Goal: Task Accomplishment & Management: Complete application form

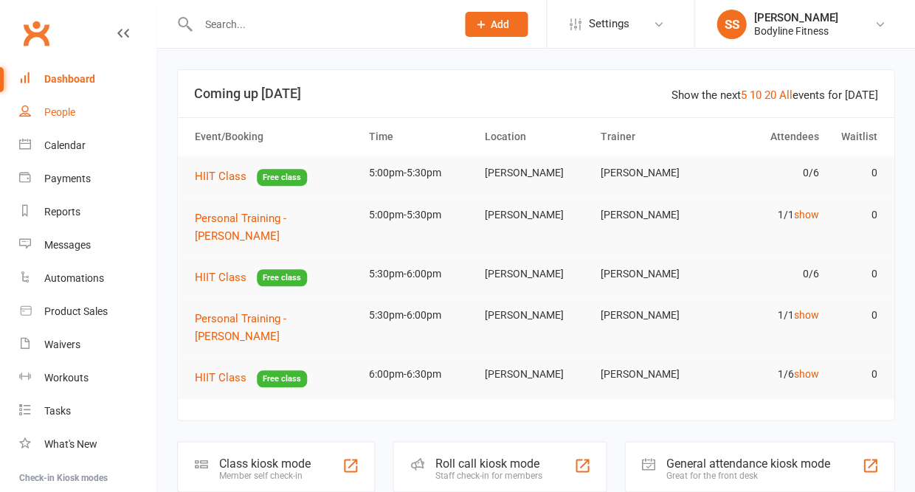
click at [49, 110] on div "People" at bounding box center [59, 112] width 31 height 12
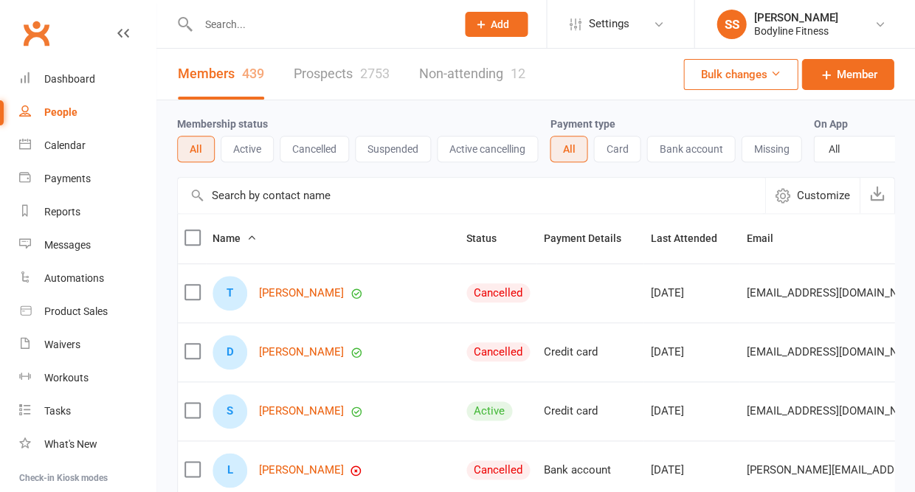
click at [339, 77] on link "Prospects 2753" at bounding box center [342, 74] width 96 height 51
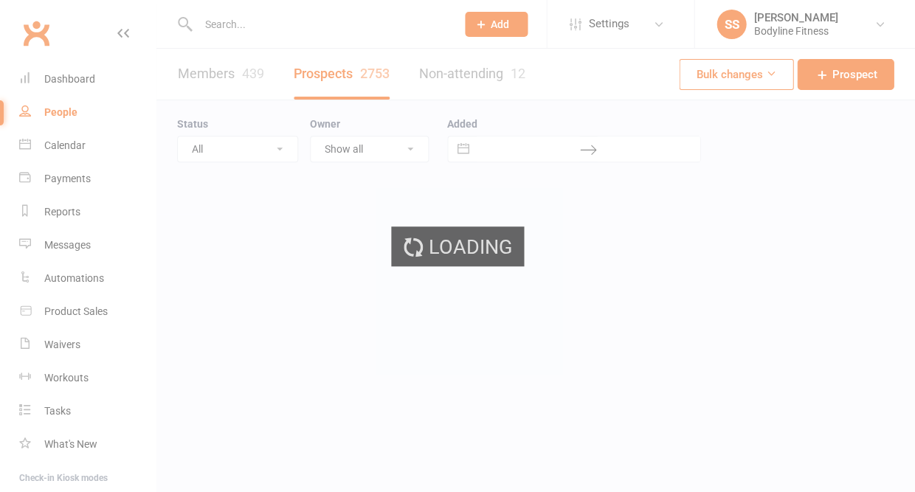
select select "50"
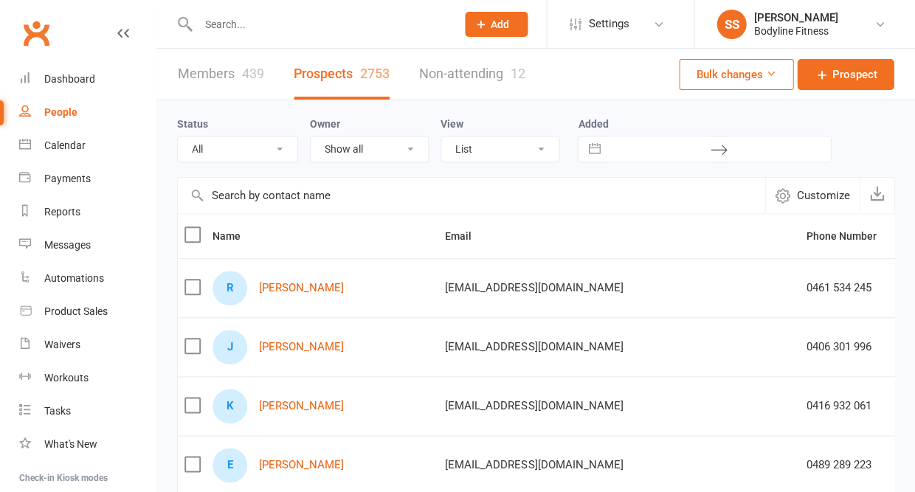
select select "New Lead"
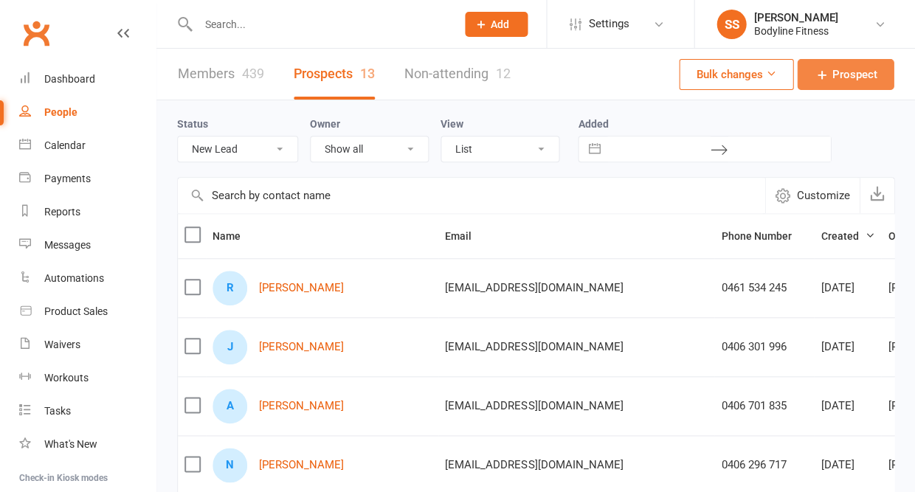
click at [852, 83] on span "Prospect" at bounding box center [854, 75] width 45 height 18
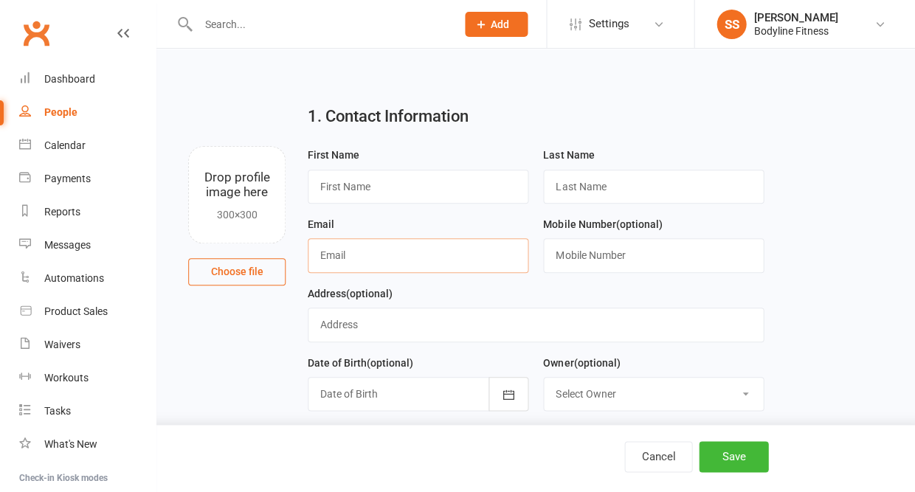
paste input "[EMAIL_ADDRESS][DOMAIN_NAME]"
type input "[EMAIL_ADDRESS][DOMAIN_NAME]"
type input "[PERSON_NAME]"
click at [605, 266] on input "text" at bounding box center [653, 255] width 221 height 34
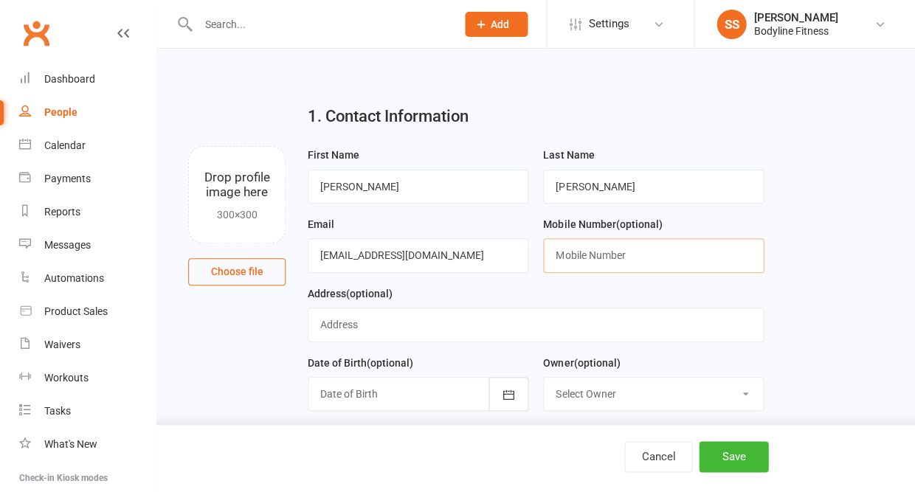
paste input "[PHONE_NUMBER]"
click at [574, 257] on input "[PHONE_NUMBER]" at bounding box center [653, 255] width 221 height 34
click at [577, 258] on input "0423074521" at bounding box center [653, 255] width 221 height 34
click at [597, 258] on input "0423 074521" at bounding box center [653, 255] width 221 height 34
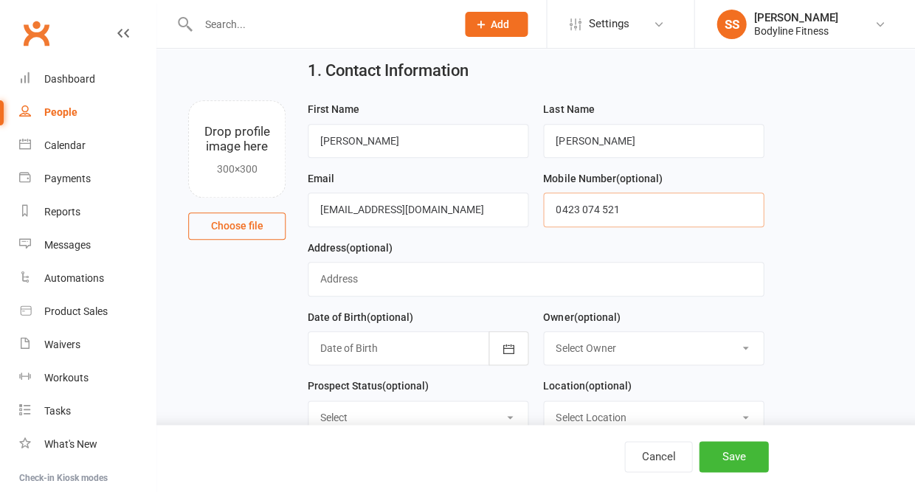
scroll to position [78, 0]
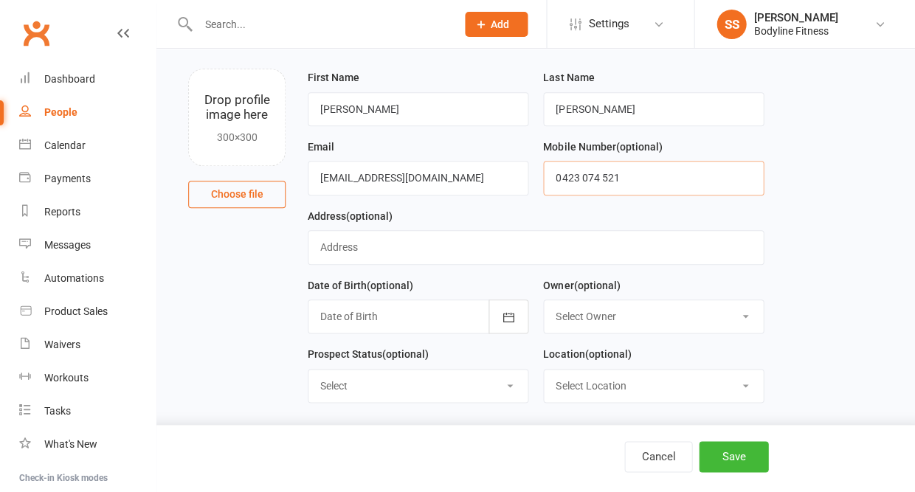
type input "0423 074 521"
select select "New Lead"
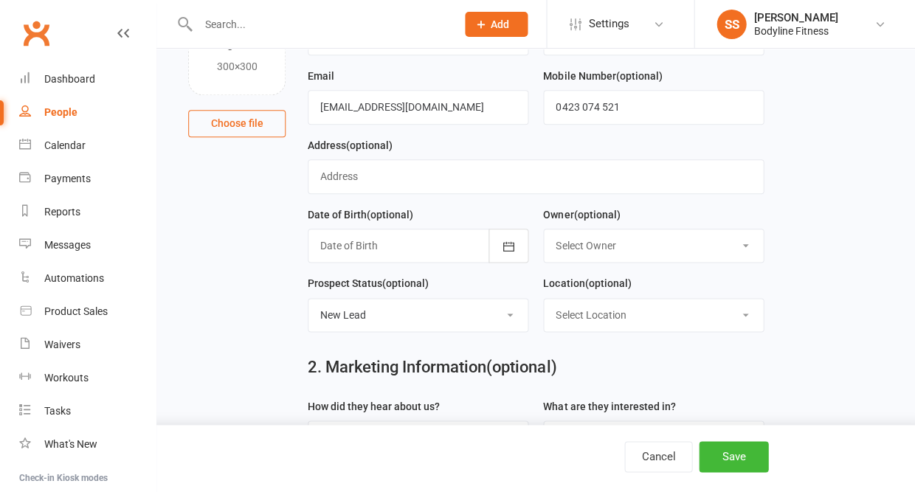
scroll to position [236, 0]
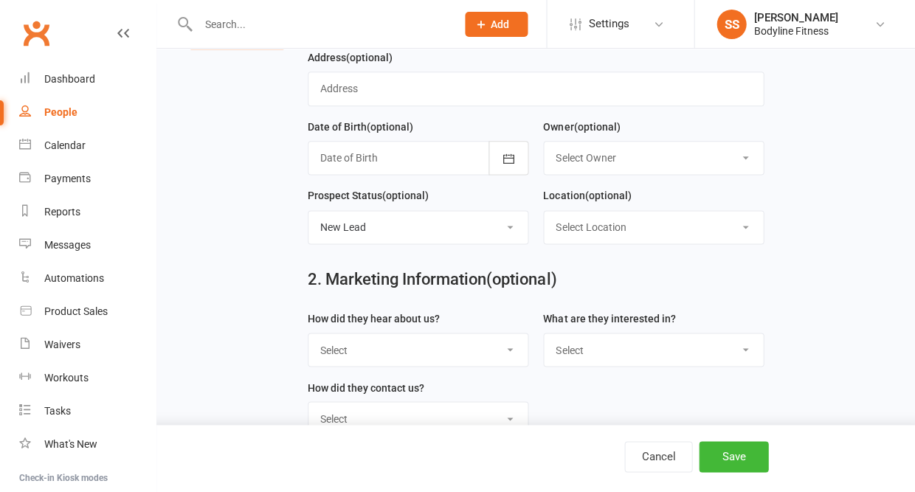
select select "Google PT"
select select "Personal Training"
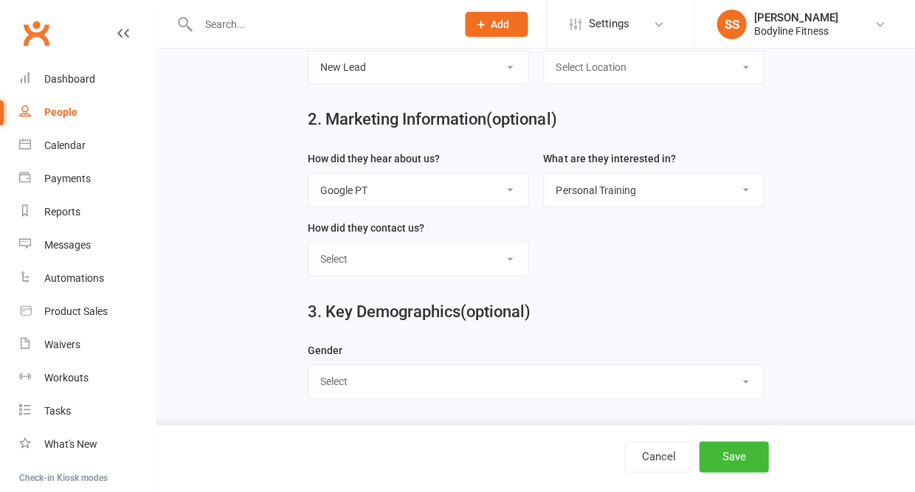
scroll to position [403, 0]
select select "[DEMOGRAPHIC_DATA]"
click at [737, 447] on button "Save" at bounding box center [733, 456] width 69 height 31
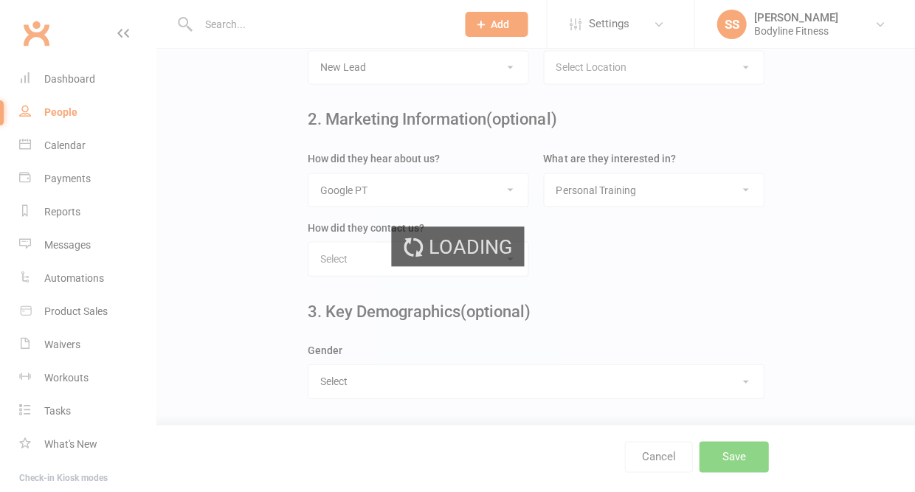
scroll to position [0, 0]
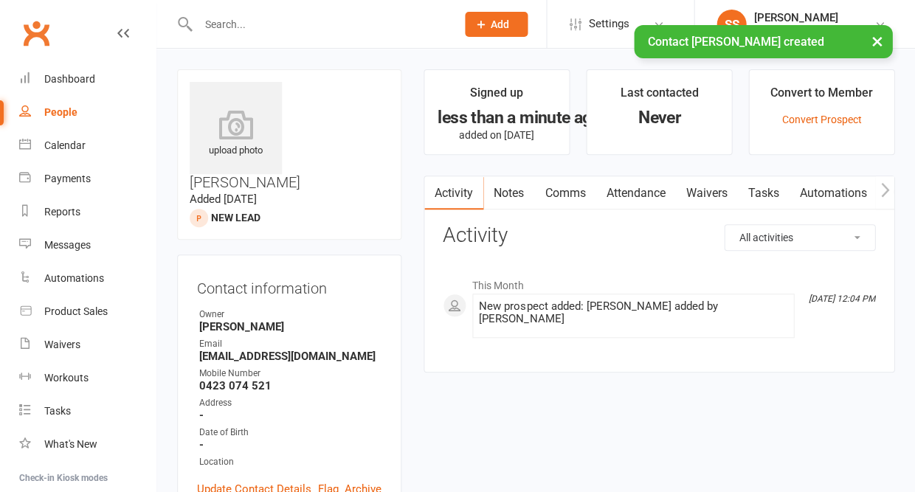
click at [59, 111] on div "People" at bounding box center [60, 112] width 33 height 12
select select "50"
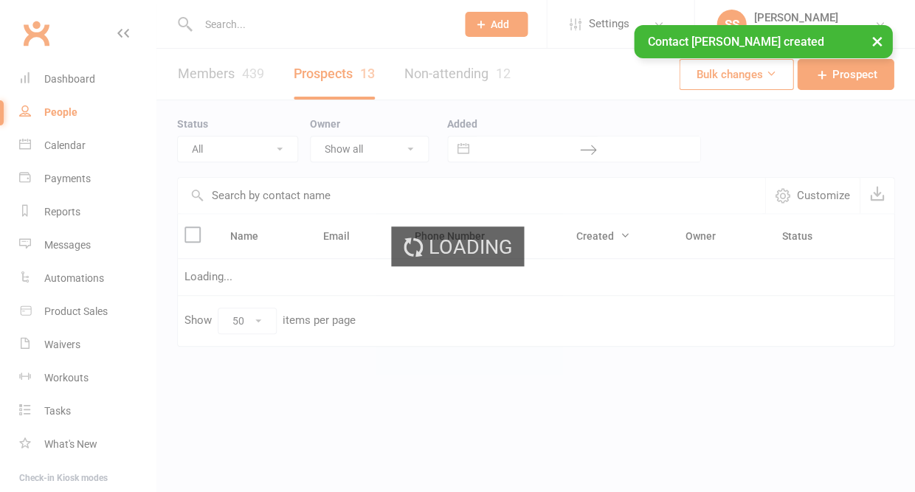
select select "New Lead"
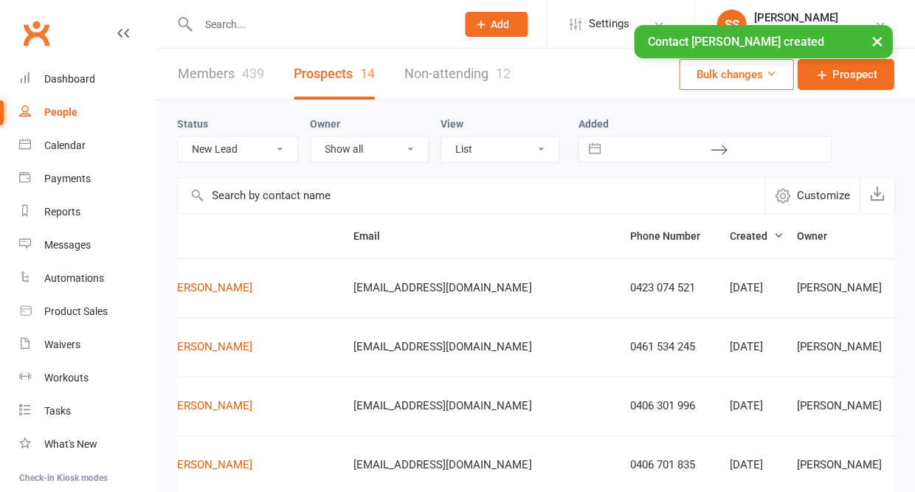
scroll to position [0, 90]
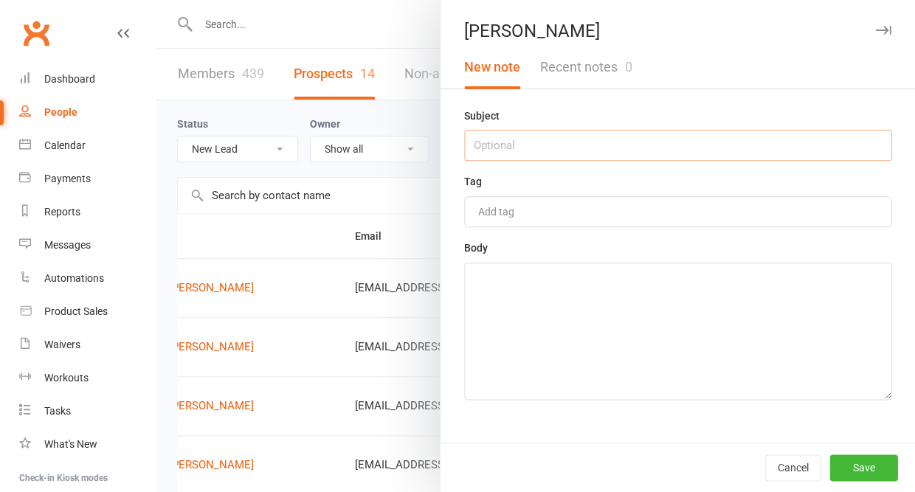
click at [551, 159] on input "text" at bounding box center [677, 145] width 427 height 31
type input "google lead"
click at [488, 384] on textarea at bounding box center [677, 331] width 427 height 137
type textarea "google lead"
click at [844, 461] on button "Save" at bounding box center [864, 468] width 68 height 27
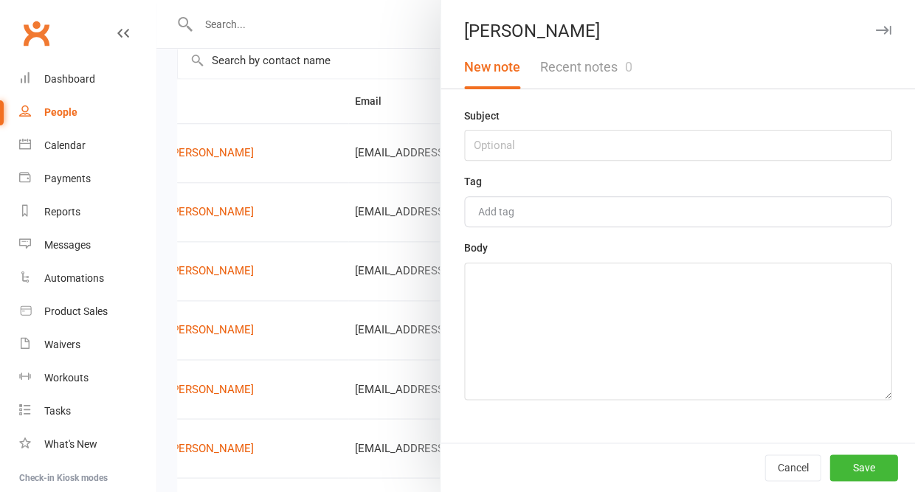
click at [881, 33] on icon "button" at bounding box center [884, 30] width 16 height 9
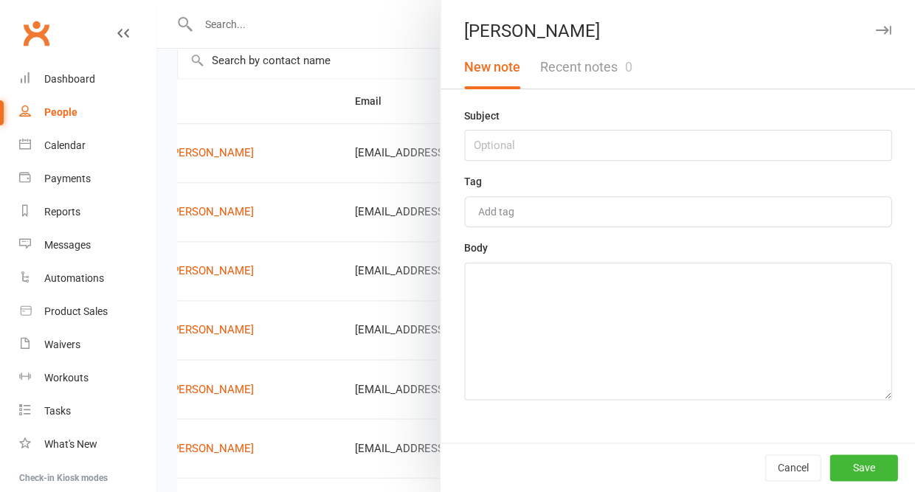
click at [586, 67] on button "Recent notes 0" at bounding box center [585, 67] width 111 height 43
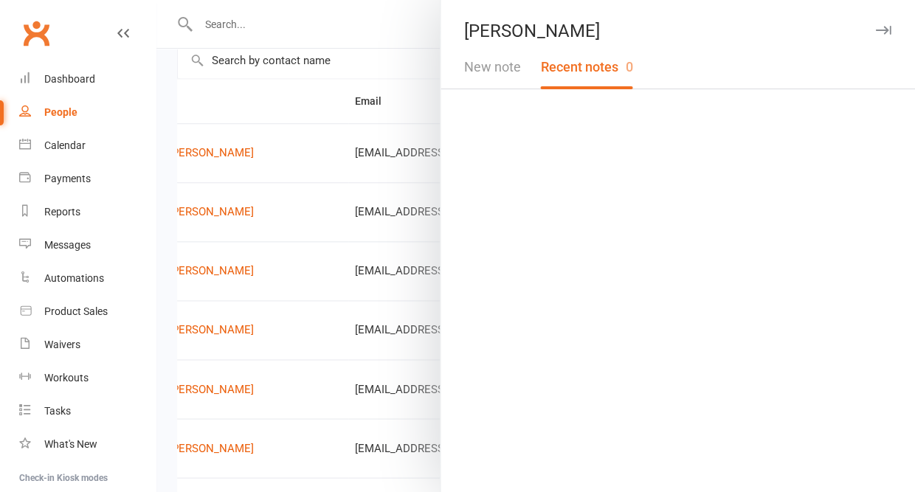
click at [515, 68] on button "New note" at bounding box center [493, 67] width 76 height 43
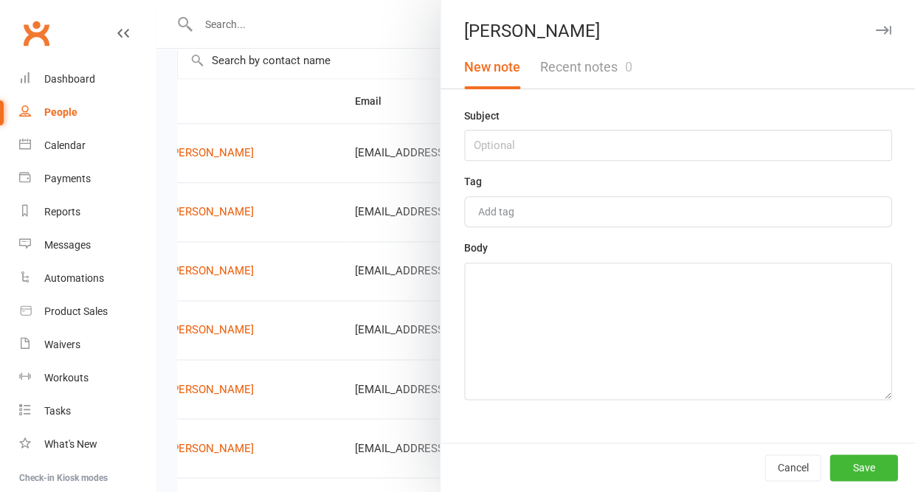
click at [616, 63] on button "Recent notes 0" at bounding box center [585, 67] width 111 height 43
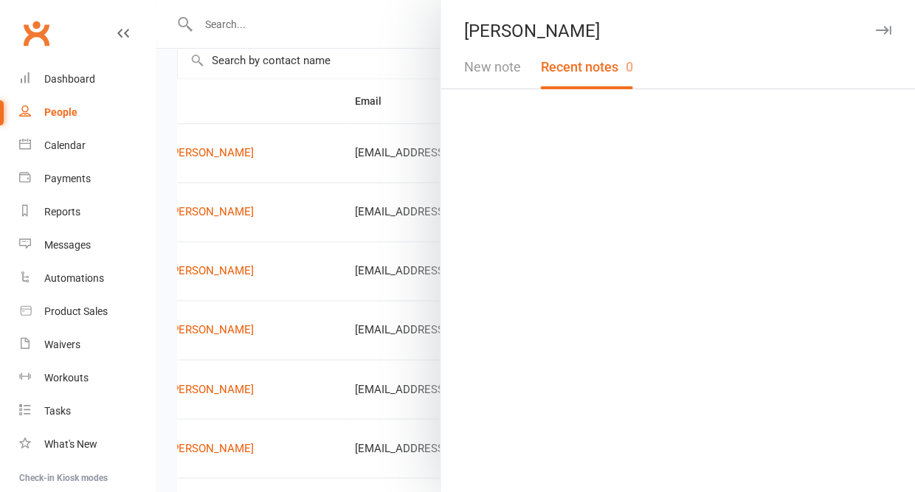
click at [884, 31] on icon "button" at bounding box center [884, 30] width 16 height 9
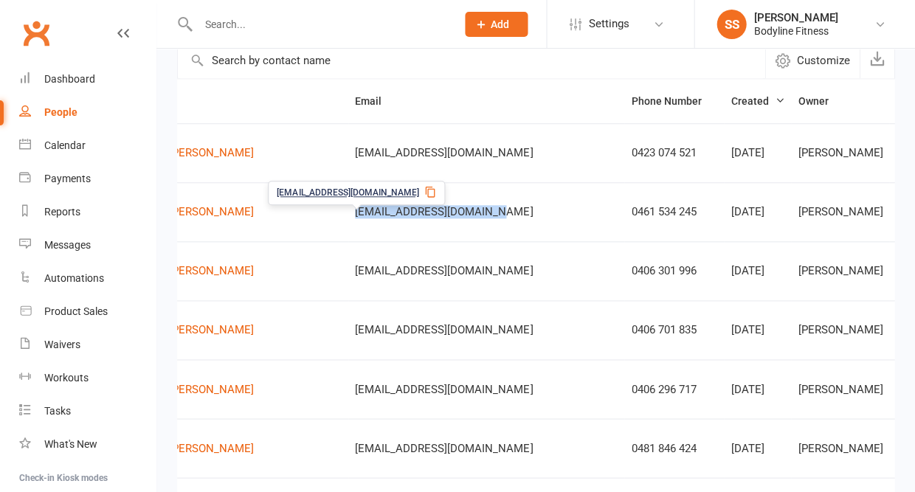
drag, startPoint x: 284, startPoint y: 218, endPoint x: 427, endPoint y: 216, distance: 143.2
click at [427, 216] on td "[EMAIL_ADDRESS][DOMAIN_NAME]" at bounding box center [486, 211] width 276 height 59
copy span "[EMAIL_ADDRESS][DOMAIN_NAME]"
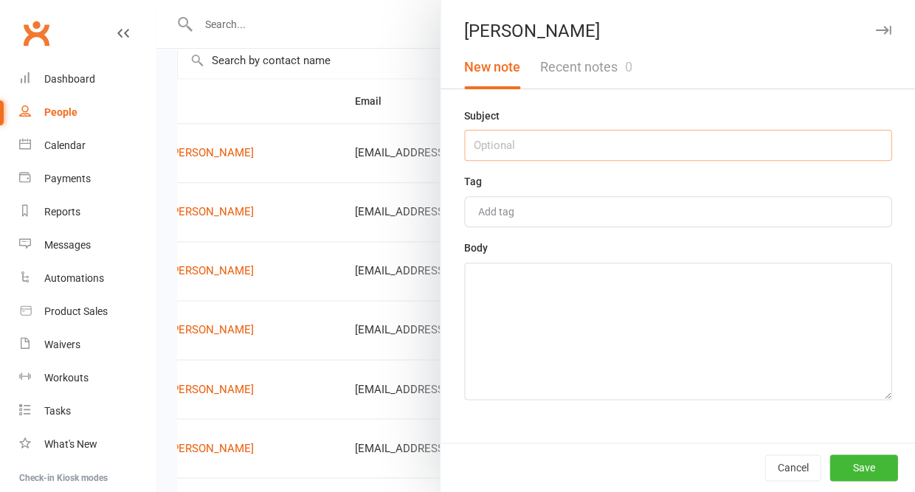
click at [576, 161] on input "text" at bounding box center [677, 145] width 427 height 31
type input "13/8 - BLF site"
click at [548, 307] on textarea at bounding box center [677, 331] width 427 height 137
type textarea "e"
type textarea "elf site"
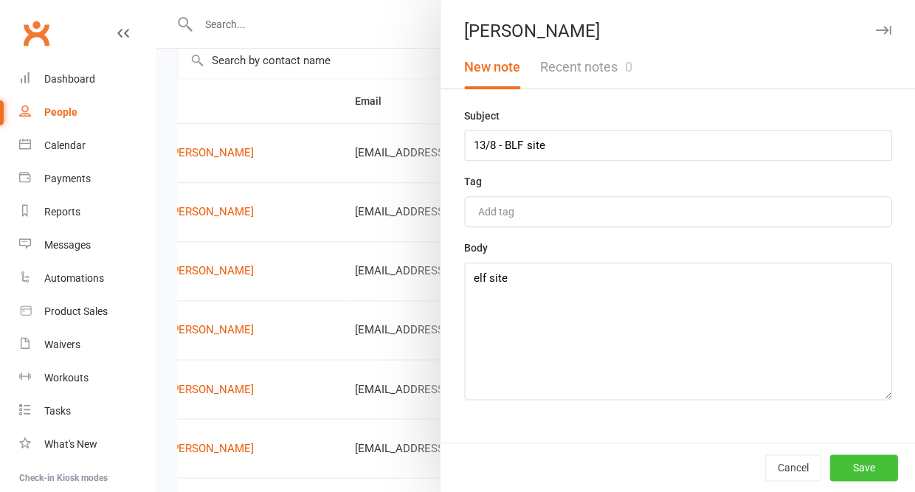
click at [870, 462] on button "Save" at bounding box center [864, 468] width 68 height 27
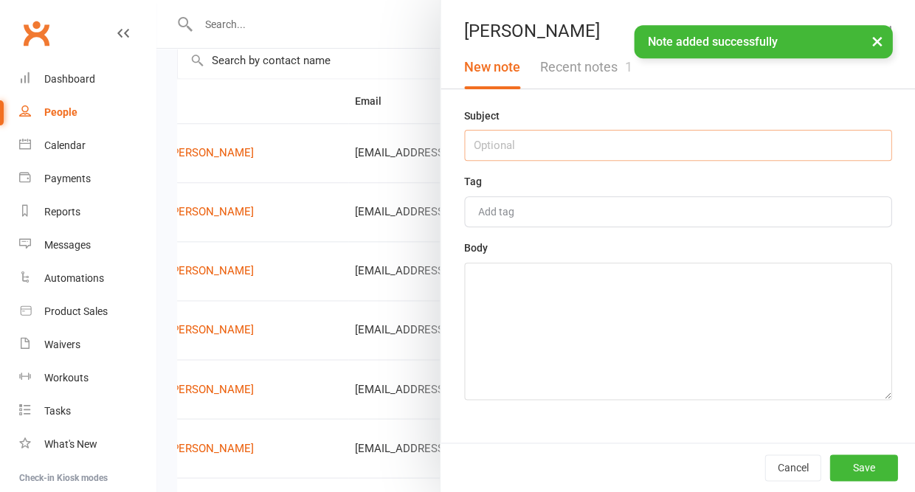
click at [621, 146] on input "text" at bounding box center [677, 145] width 427 height 31
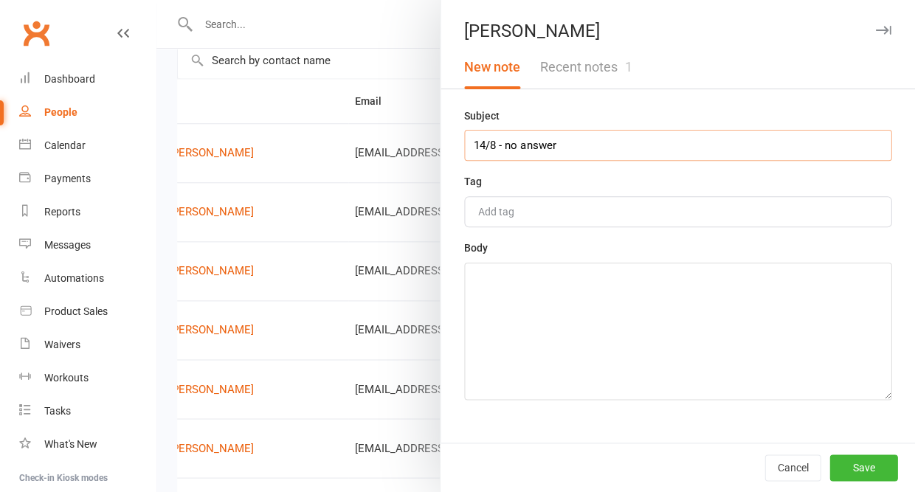
type input "14/8 - no answer"
click at [639, 393] on textarea at bounding box center [677, 331] width 427 height 137
type textarea "have left a voicemail, text and email sent"
click at [853, 458] on button "Save" at bounding box center [864, 468] width 68 height 27
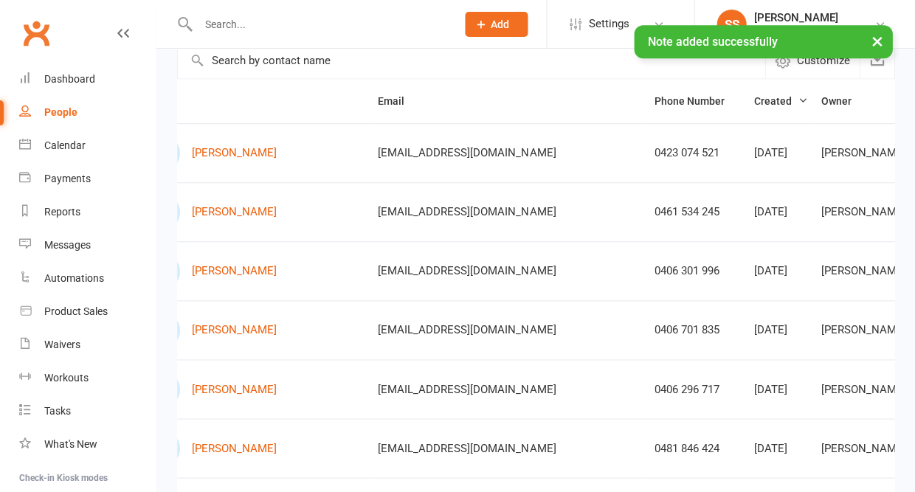
scroll to position [0, 68]
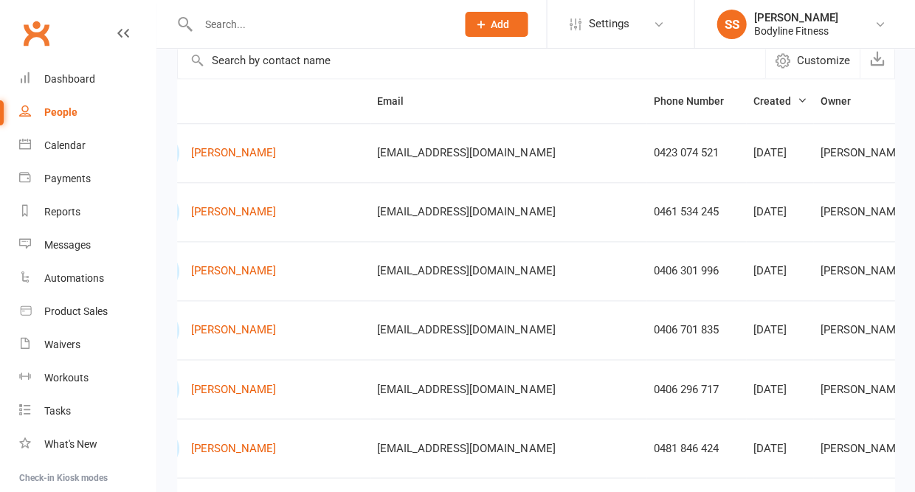
drag, startPoint x: 475, startPoint y: 157, endPoint x: 312, endPoint y: 161, distance: 162.4
click at [371, 161] on td "[EMAIL_ADDRESS][DOMAIN_NAME]" at bounding box center [509, 152] width 276 height 59
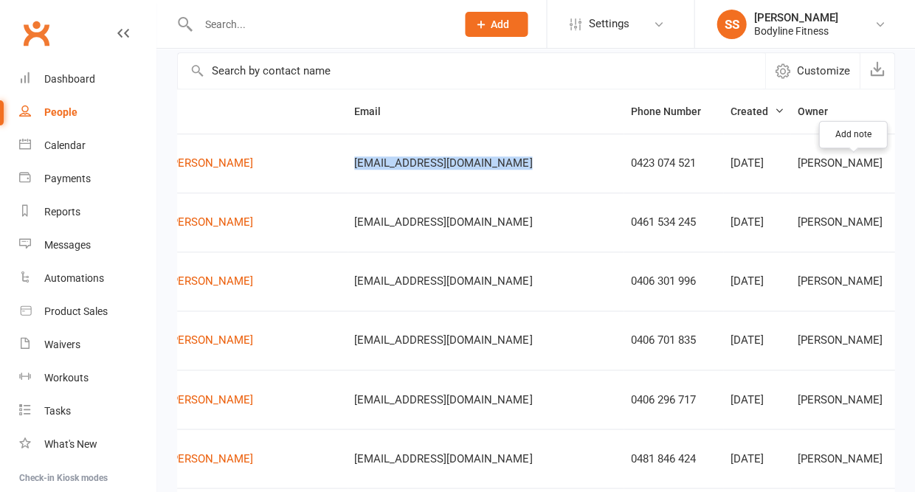
scroll to position [0, 90]
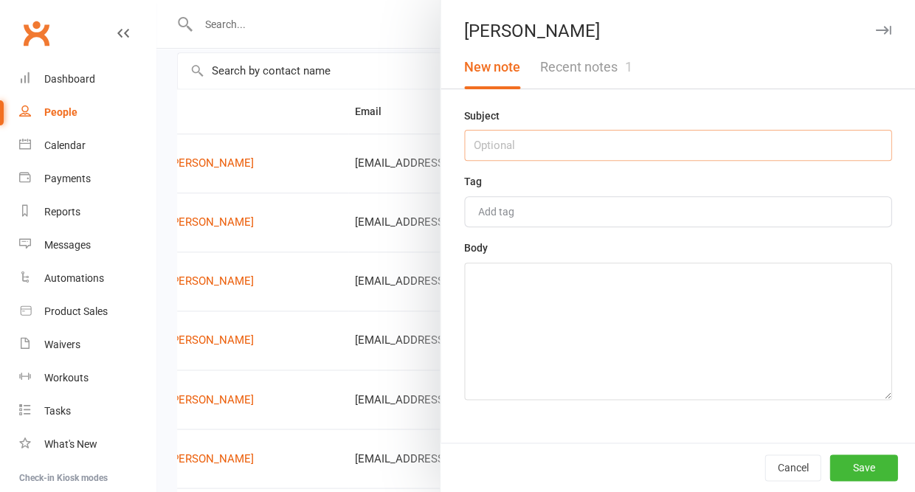
click at [604, 150] on input "text" at bounding box center [677, 145] width 427 height 31
type input "14/8 - no answer"
click at [616, 344] on textarea at bounding box center [677, 331] width 427 height 137
type textarea "left a voicemial, text and email also sent"
click at [866, 469] on button "Save" at bounding box center [864, 468] width 68 height 27
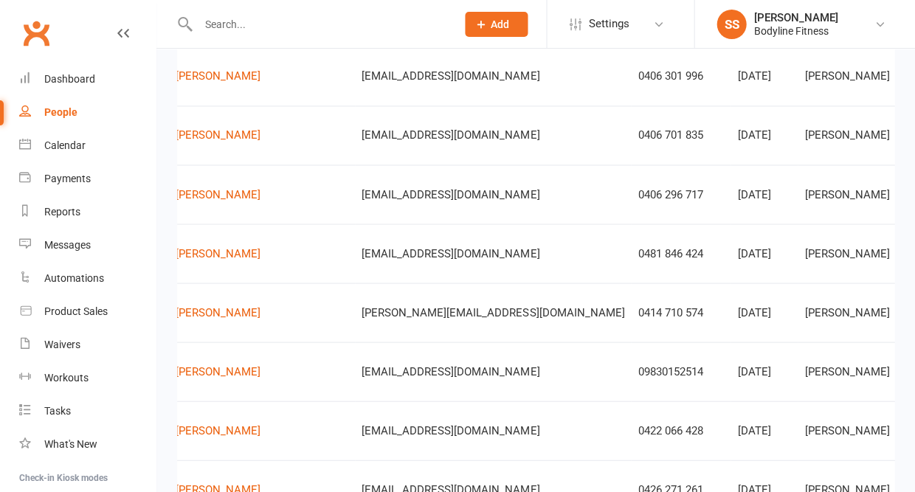
scroll to position [0, 85]
drag, startPoint x: 430, startPoint y: 79, endPoint x: 286, endPoint y: 93, distance: 143.9
click at [286, 93] on tr "J [PERSON_NAME] [EMAIL_ADDRESS][DOMAIN_NAME] 0406 301 996 [DATE] [PERSON_NAME] …" at bounding box center [586, 76] width 987 height 59
click at [286, 93] on td "J [PERSON_NAME]" at bounding box center [237, 76] width 233 height 59
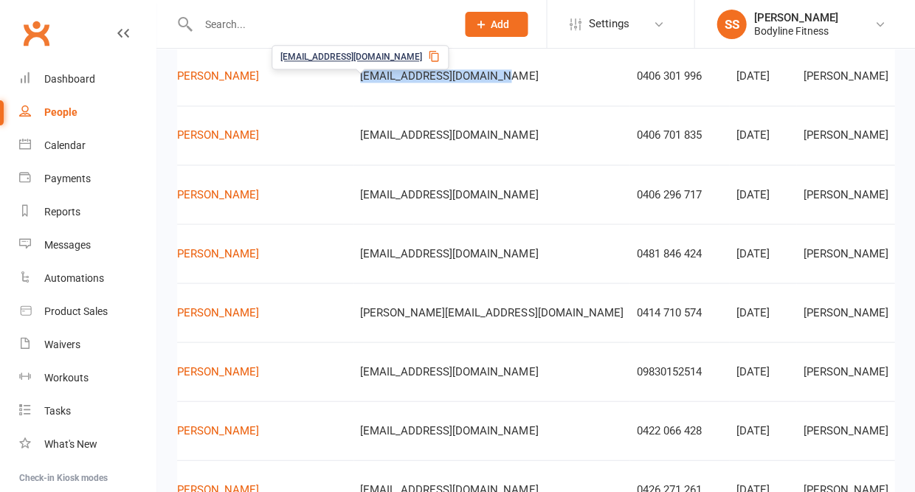
drag, startPoint x: 430, startPoint y: 81, endPoint x: 289, endPoint y: 83, distance: 141.0
click at [354, 83] on td "[EMAIL_ADDRESS][DOMAIN_NAME]" at bounding box center [492, 76] width 276 height 59
copy span "[EMAIL_ADDRESS][DOMAIN_NAME]"
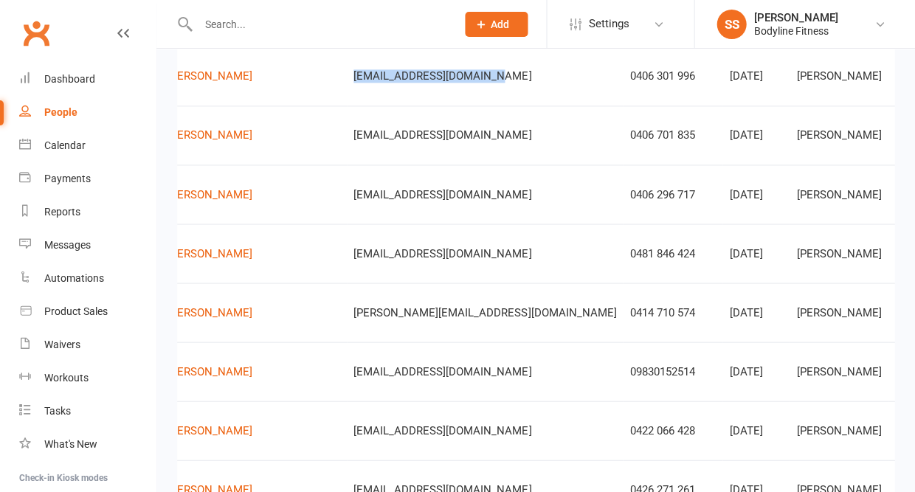
scroll to position [0, 90]
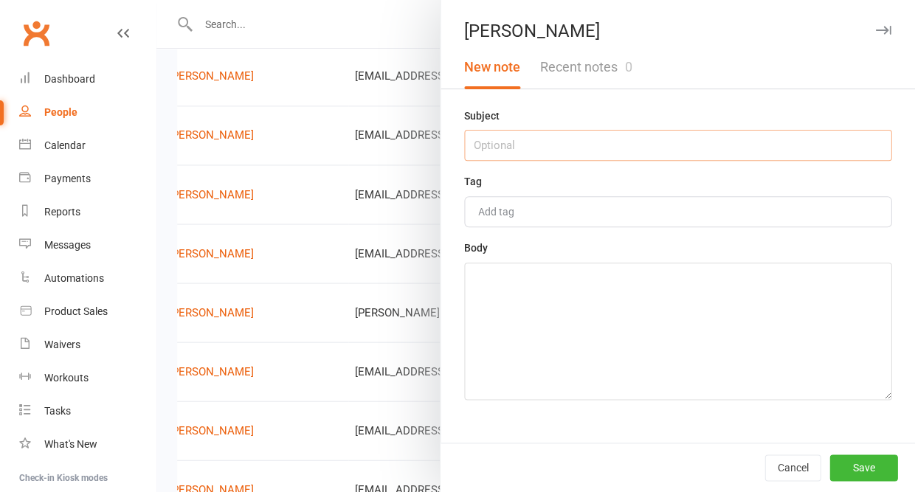
click at [692, 143] on input "text" at bounding box center [677, 145] width 427 height 31
type input "14/8 - no answer"
click at [701, 309] on textarea at bounding box center [677, 331] width 427 height 137
type textarea "voicemail, text and email sent"
click at [861, 467] on button "Save" at bounding box center [864, 468] width 68 height 27
